Goal: Transaction & Acquisition: Subscribe to service/newsletter

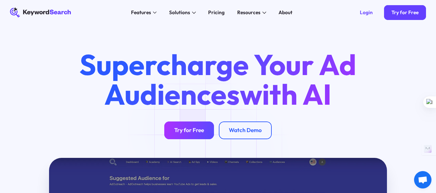
click at [193, 129] on div "Try for Free" at bounding box center [189, 130] width 30 height 7
